Goal: Task Accomplishment & Management: Manage account settings

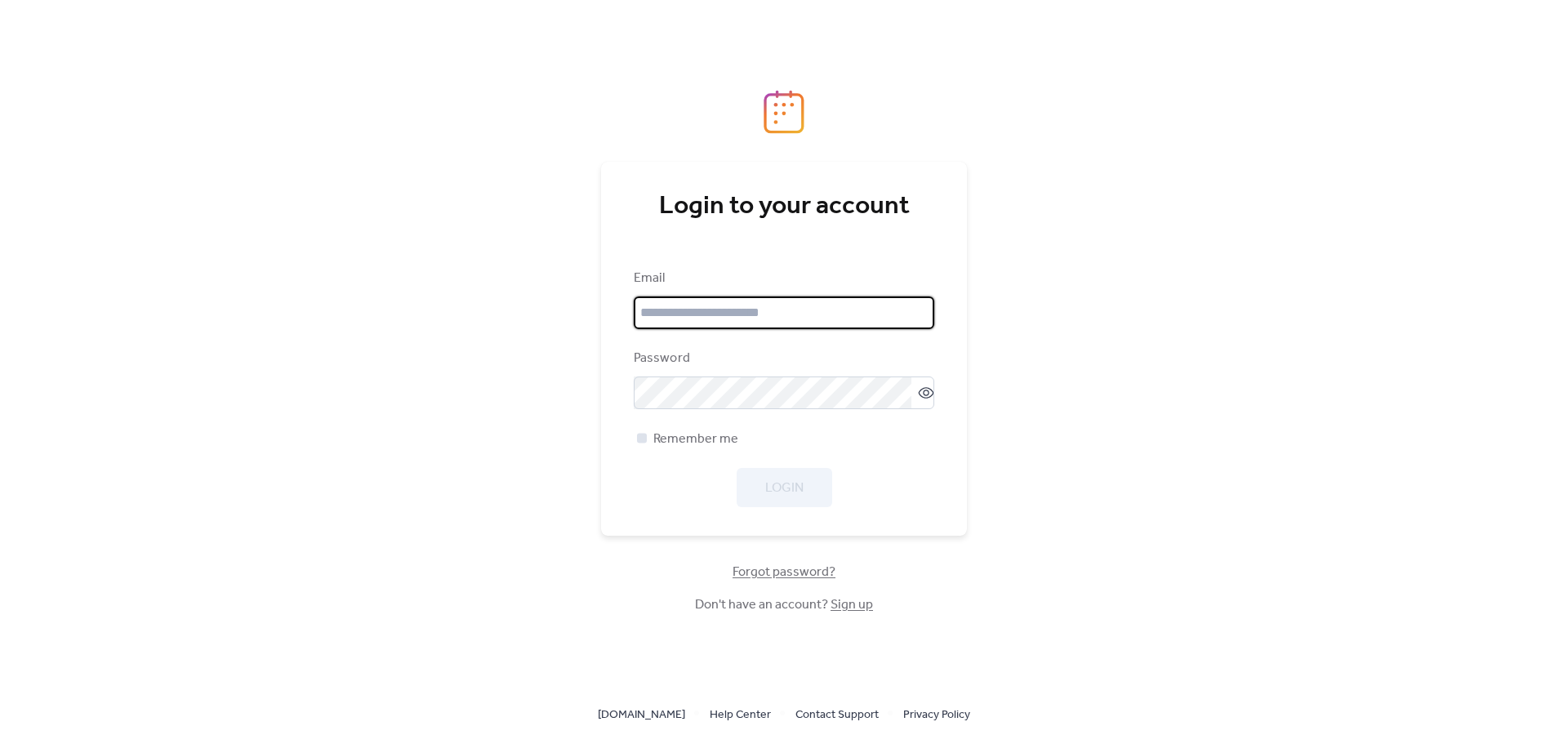
type input "**********"
click at [700, 439] on span "Remember me" at bounding box center [696, 439] width 85 height 19
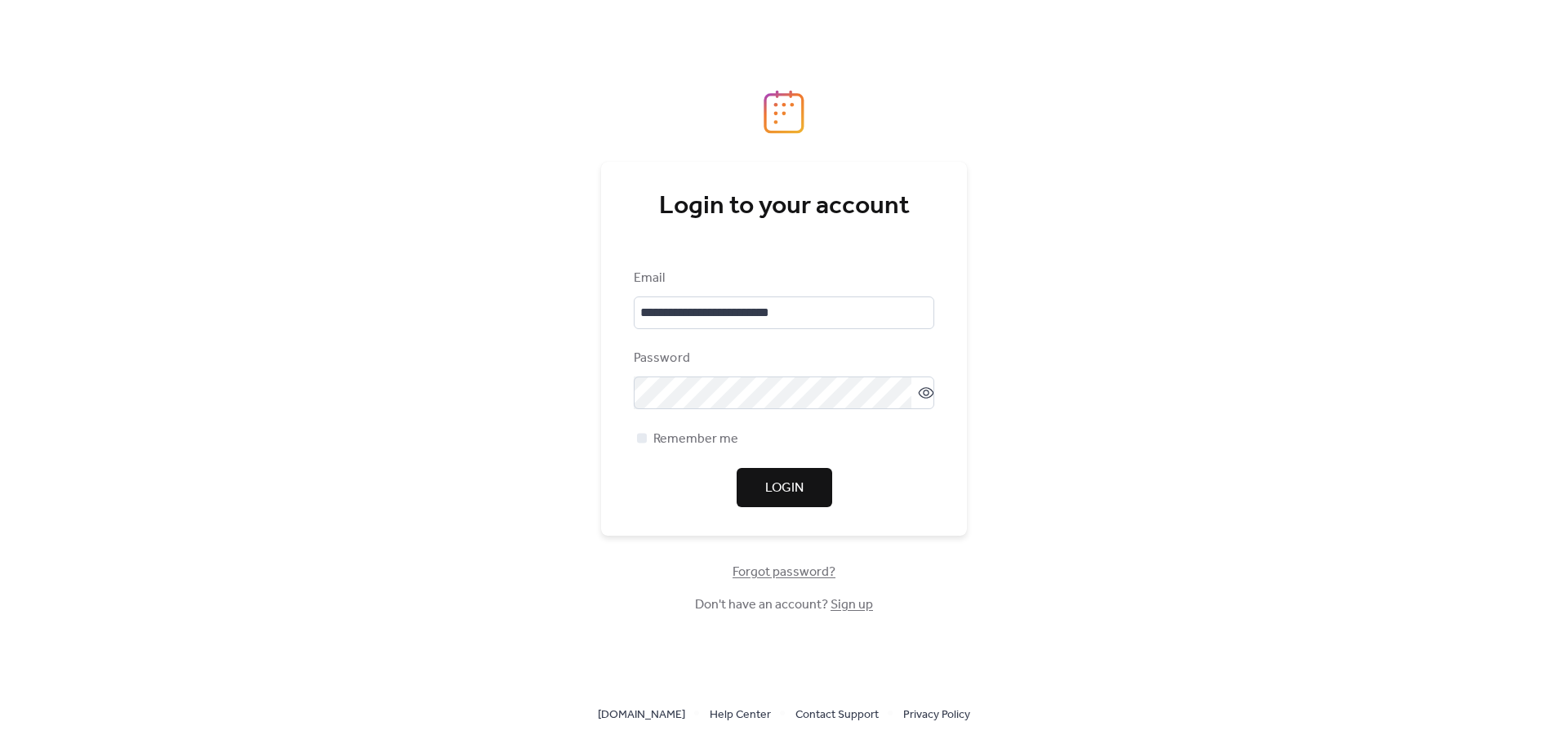
click at [777, 490] on span "Login" at bounding box center [784, 488] width 39 height 19
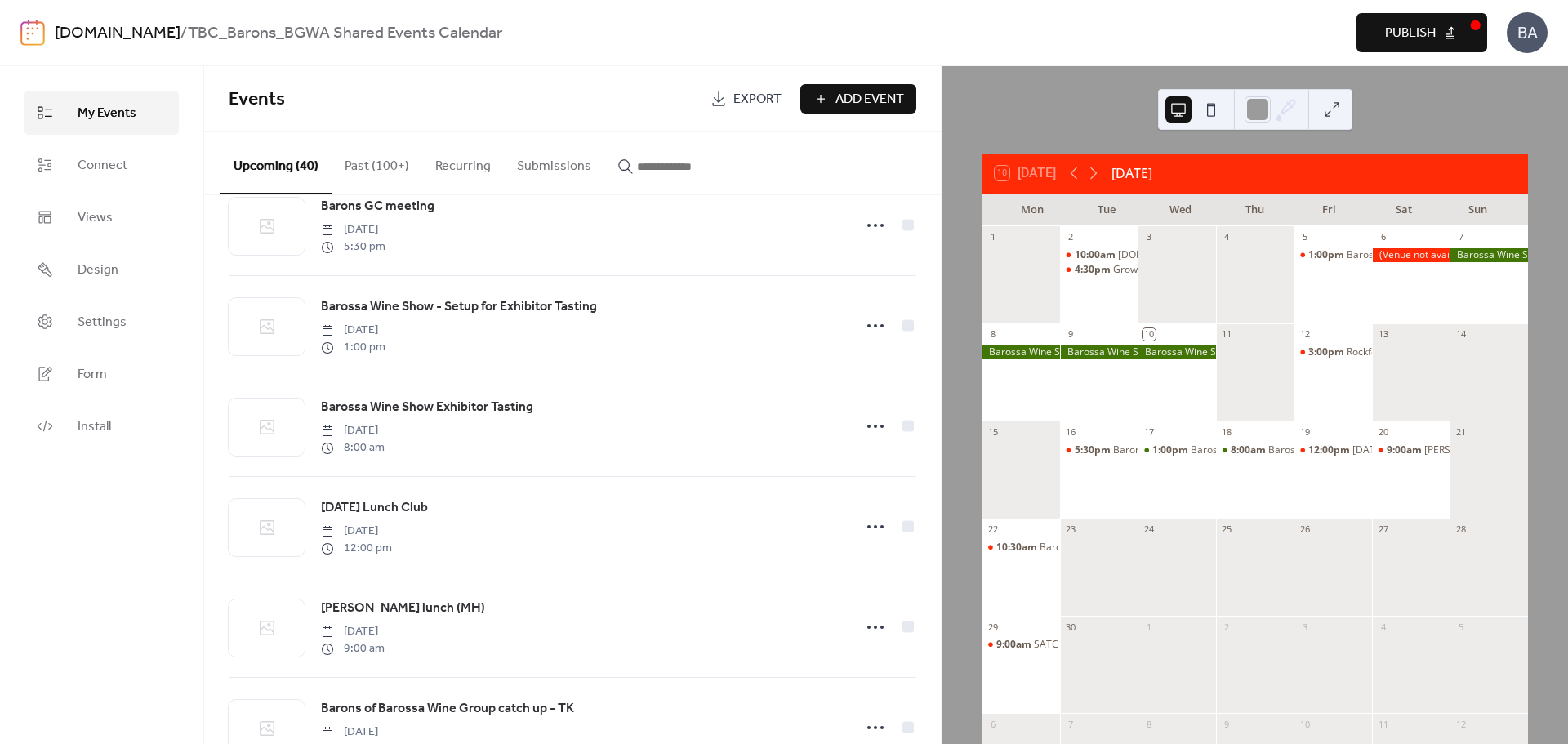
scroll to position [82, 0]
